Goal: Find specific page/section

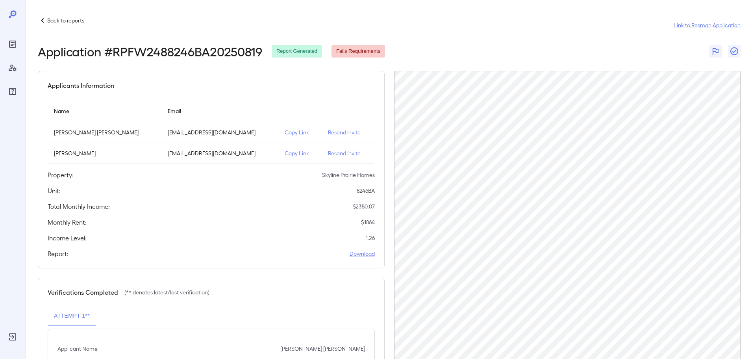
scroll to position [57, 0]
